Goal: Transaction & Acquisition: Purchase product/service

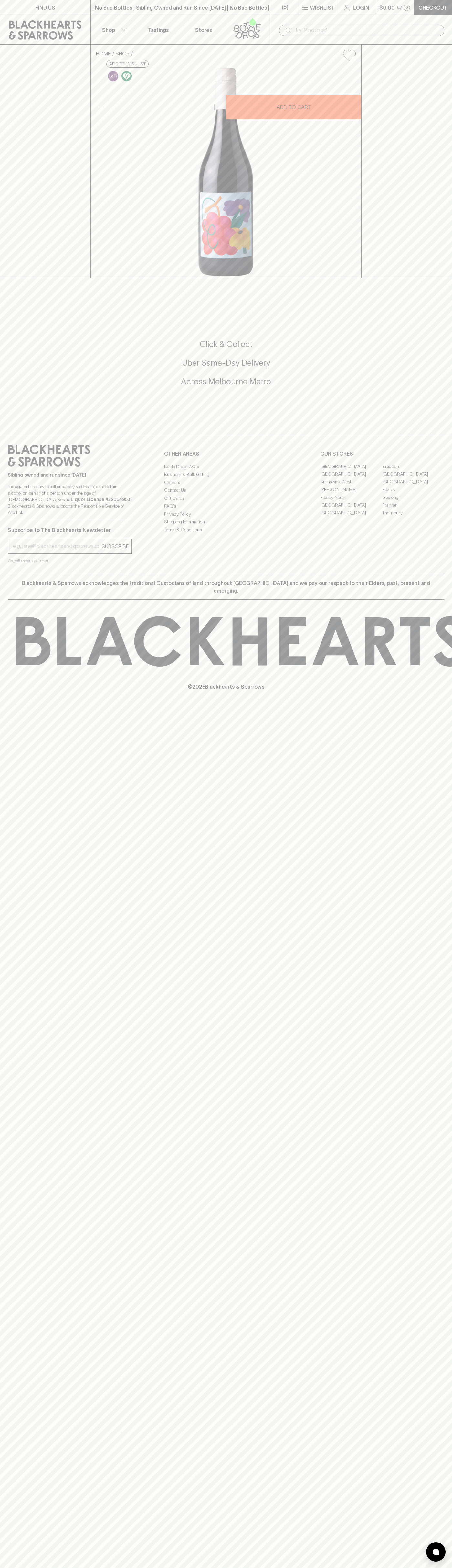
click at [67, 29] on icon at bounding box center [45, 30] width 81 height 19
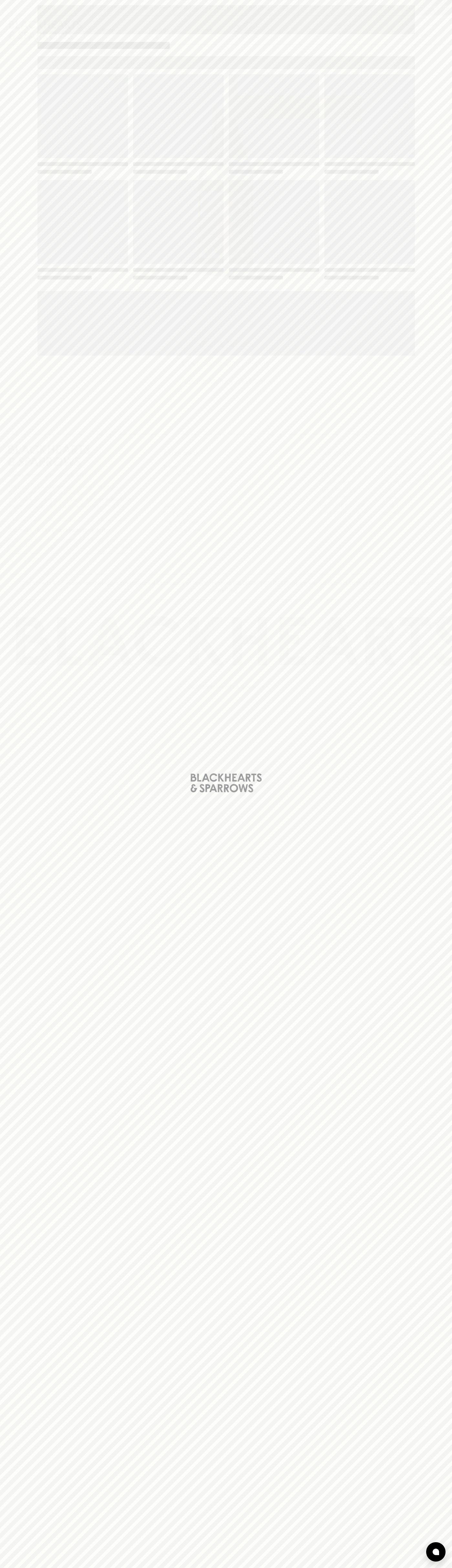
click at [436, 710] on div "Loading" at bounding box center [226, 784] width 452 height 1568
click at [325, 1567] on html "FIND US | No Bad Bottles | Sibling Owned and Run Since 2006 | No Bad Bottles | …" at bounding box center [226, 784] width 452 height 1568
click at [9, 892] on div "Loading" at bounding box center [226, 784] width 452 height 1568
